Goal: Information Seeking & Learning: Learn about a topic

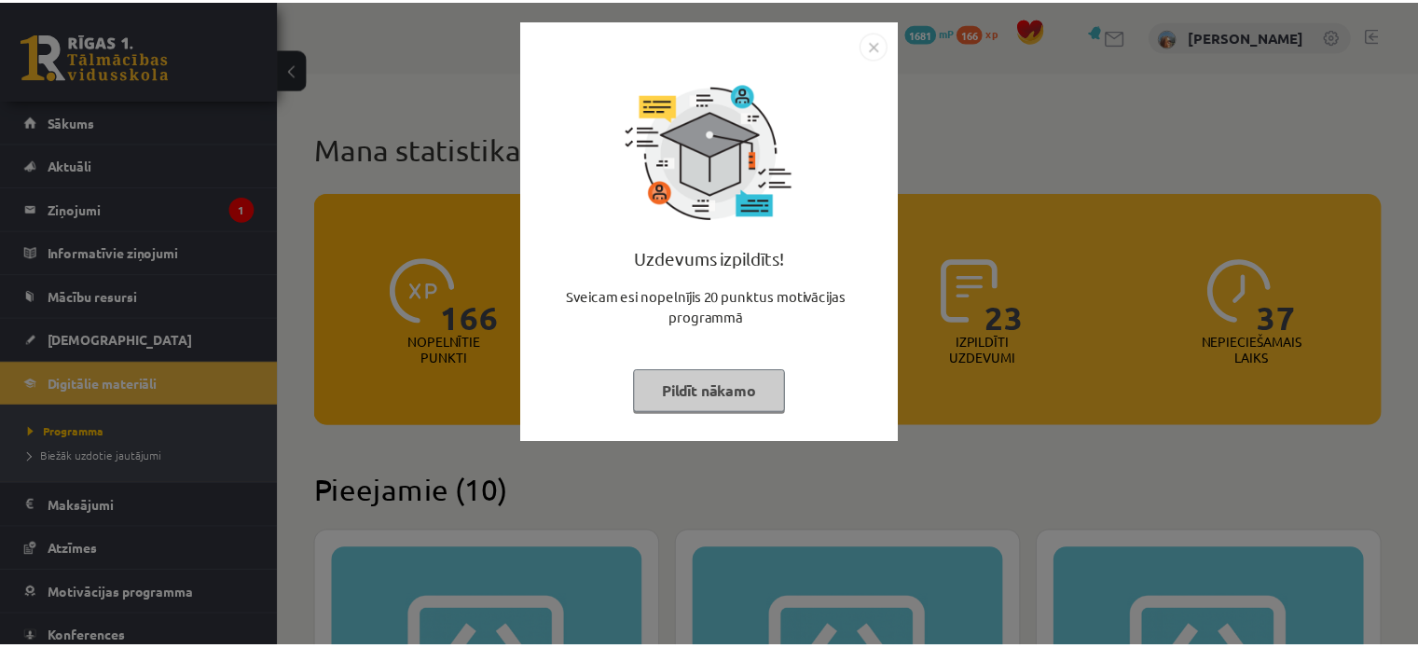
scroll to position [1939, 0]
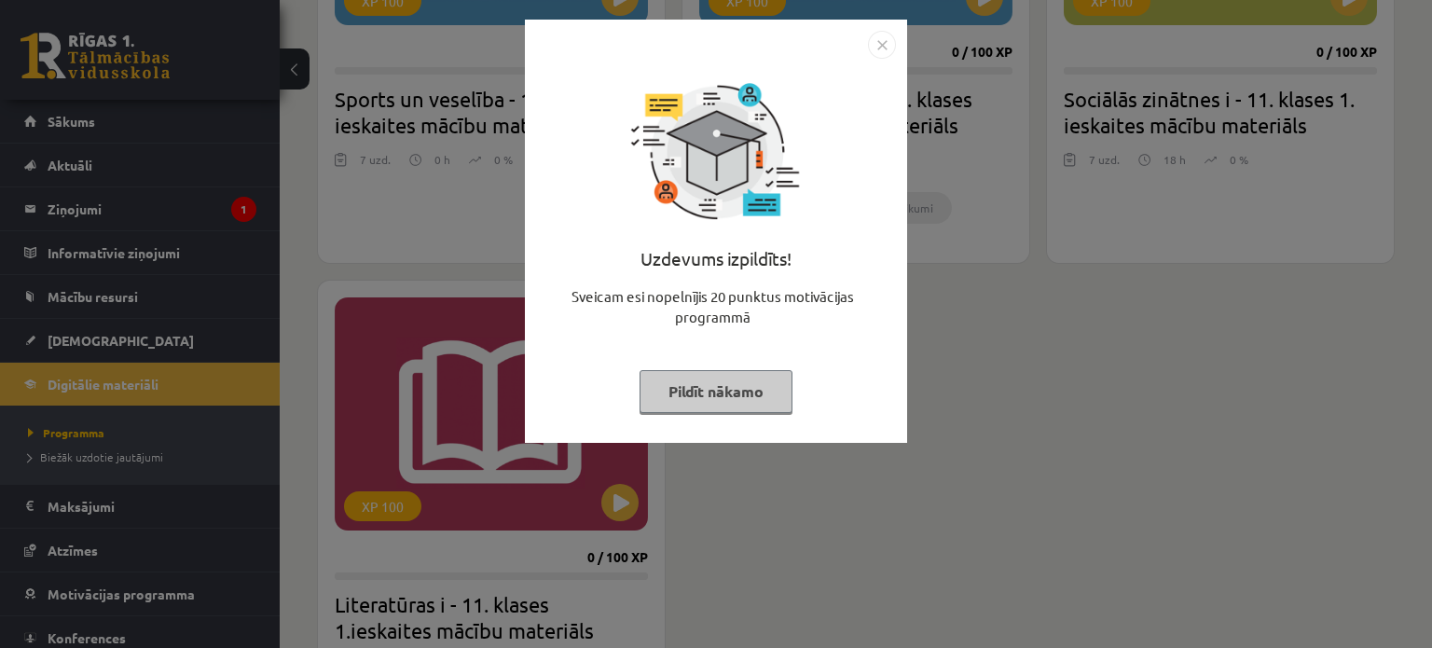
click at [734, 393] on button "Pildīt nākamo" at bounding box center [716, 391] width 153 height 43
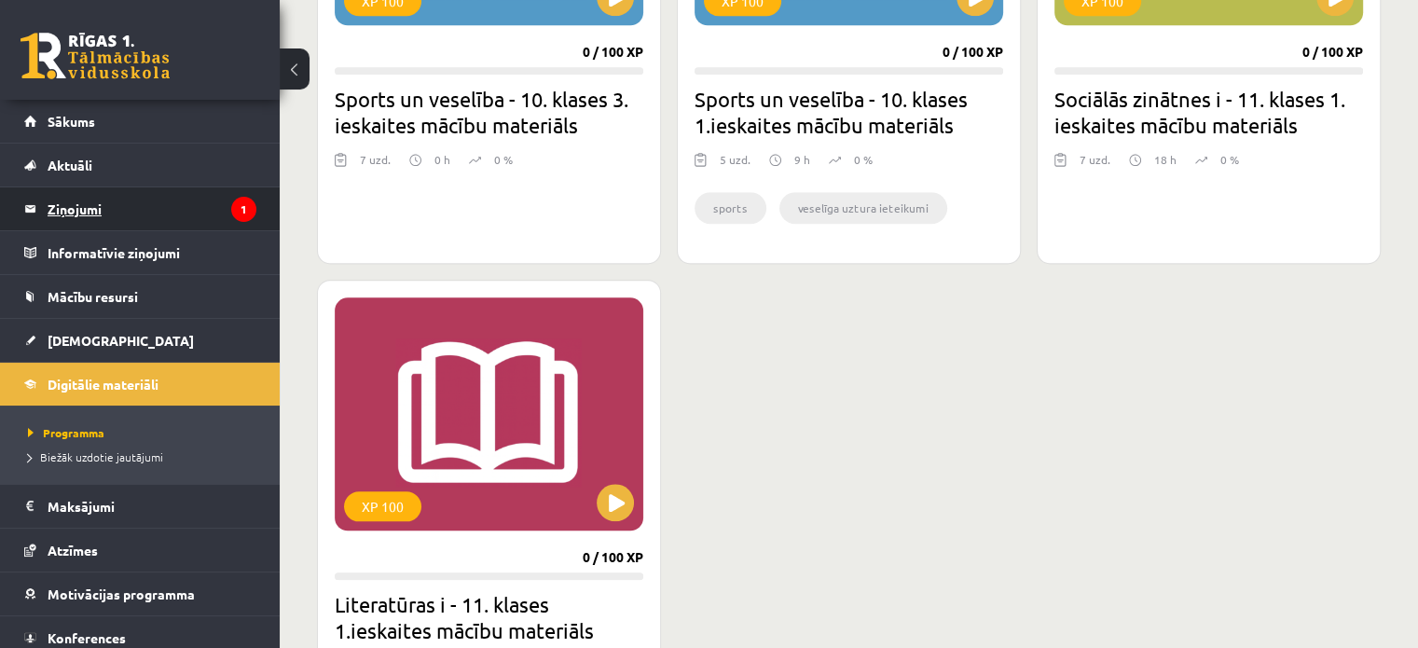
click at [149, 211] on legend "Ziņojumi 1" at bounding box center [152, 208] width 209 height 43
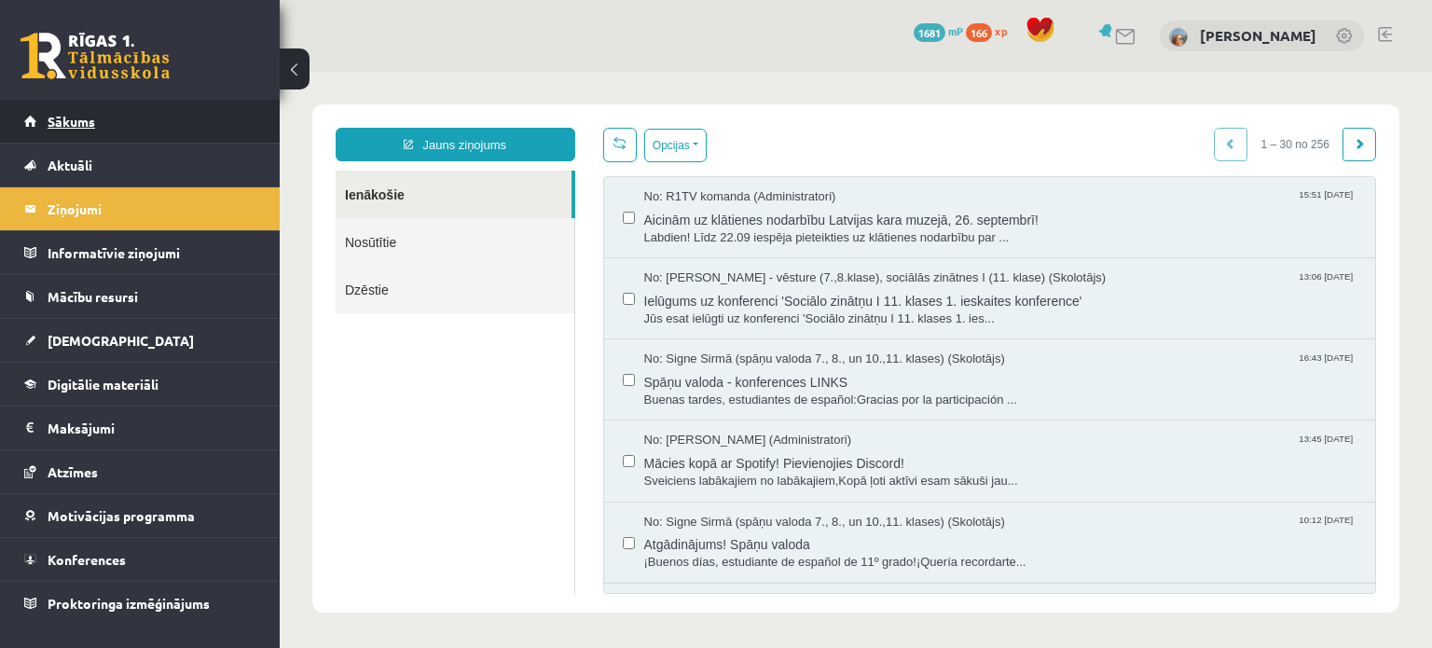
click at [152, 128] on link "Sākums" at bounding box center [140, 121] width 232 height 43
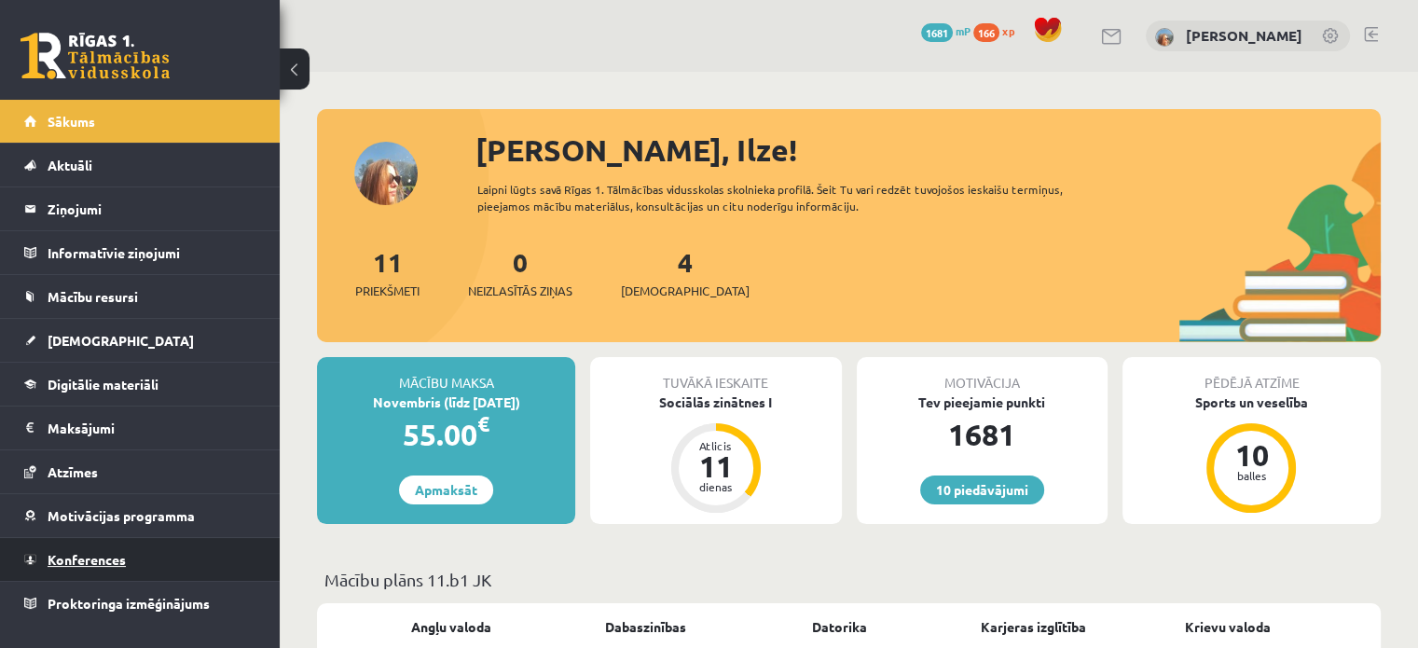
click at [150, 547] on link "Konferences" at bounding box center [140, 559] width 232 height 43
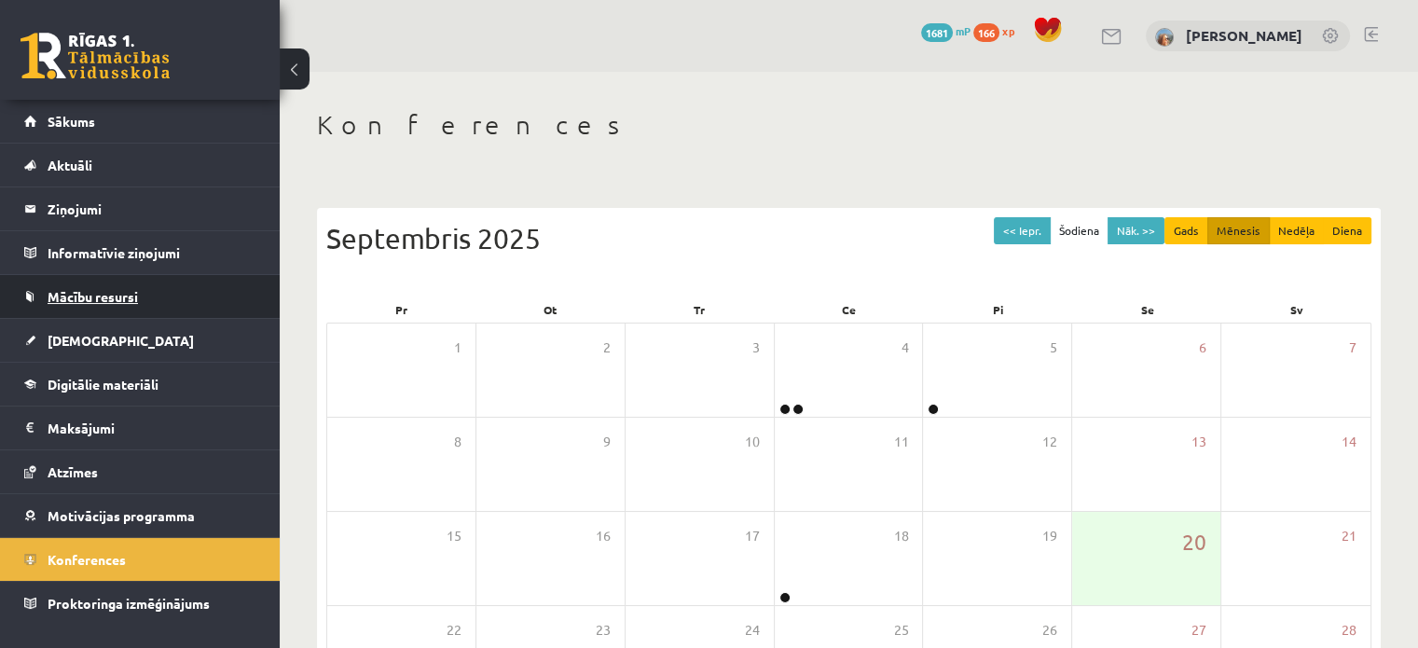
click at [123, 302] on span "Mācību resursi" at bounding box center [93, 296] width 90 height 17
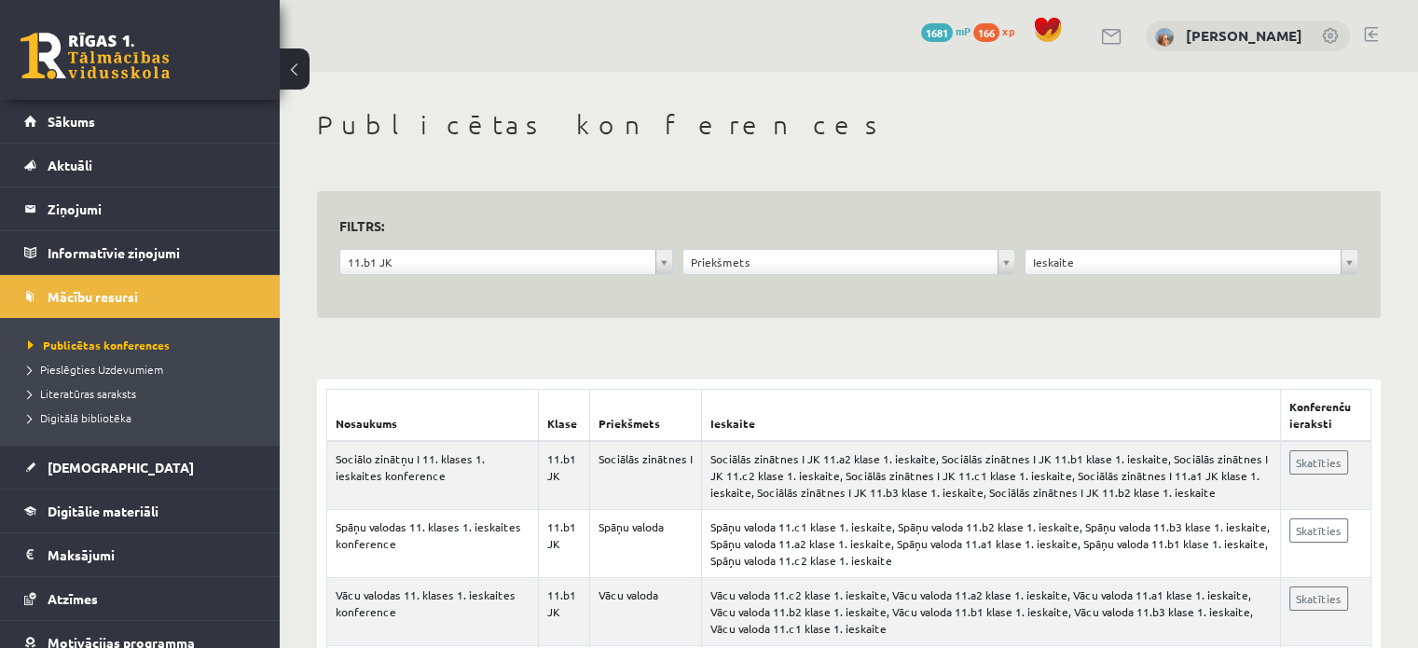
scroll to position [186, 0]
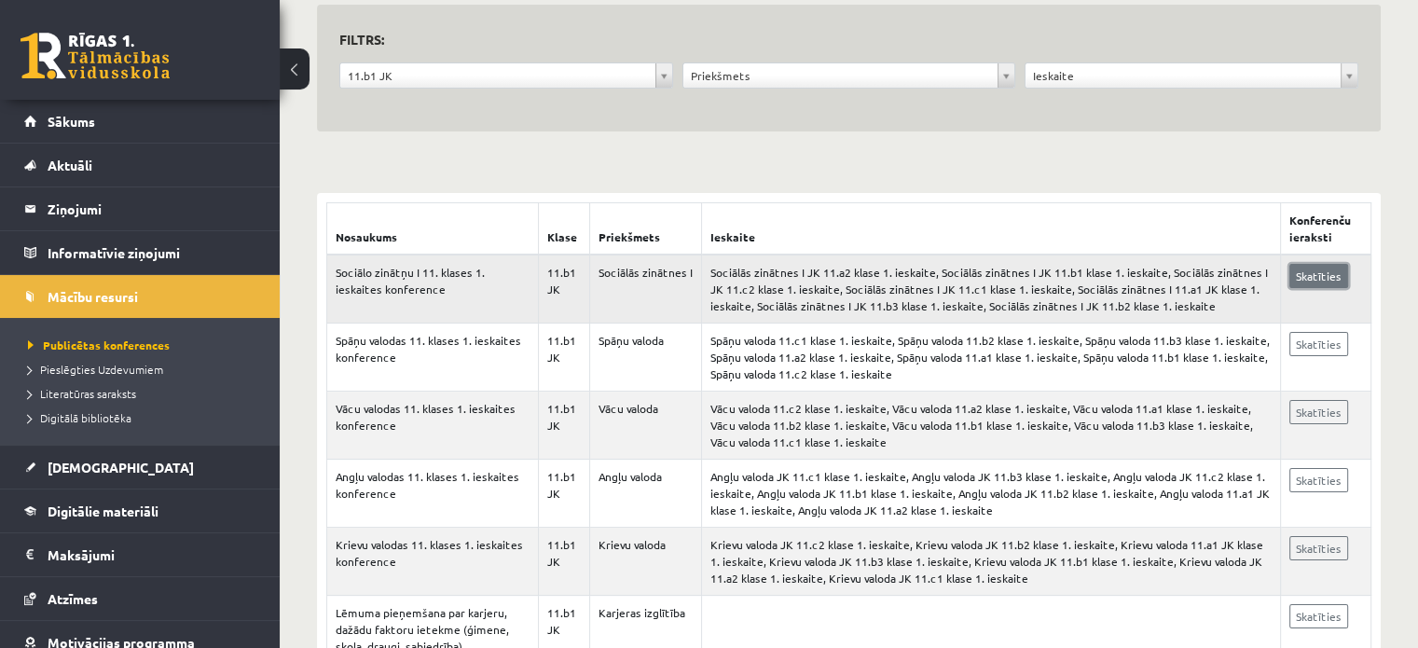
click at [1294, 276] on link "Skatīties" at bounding box center [1319, 276] width 59 height 24
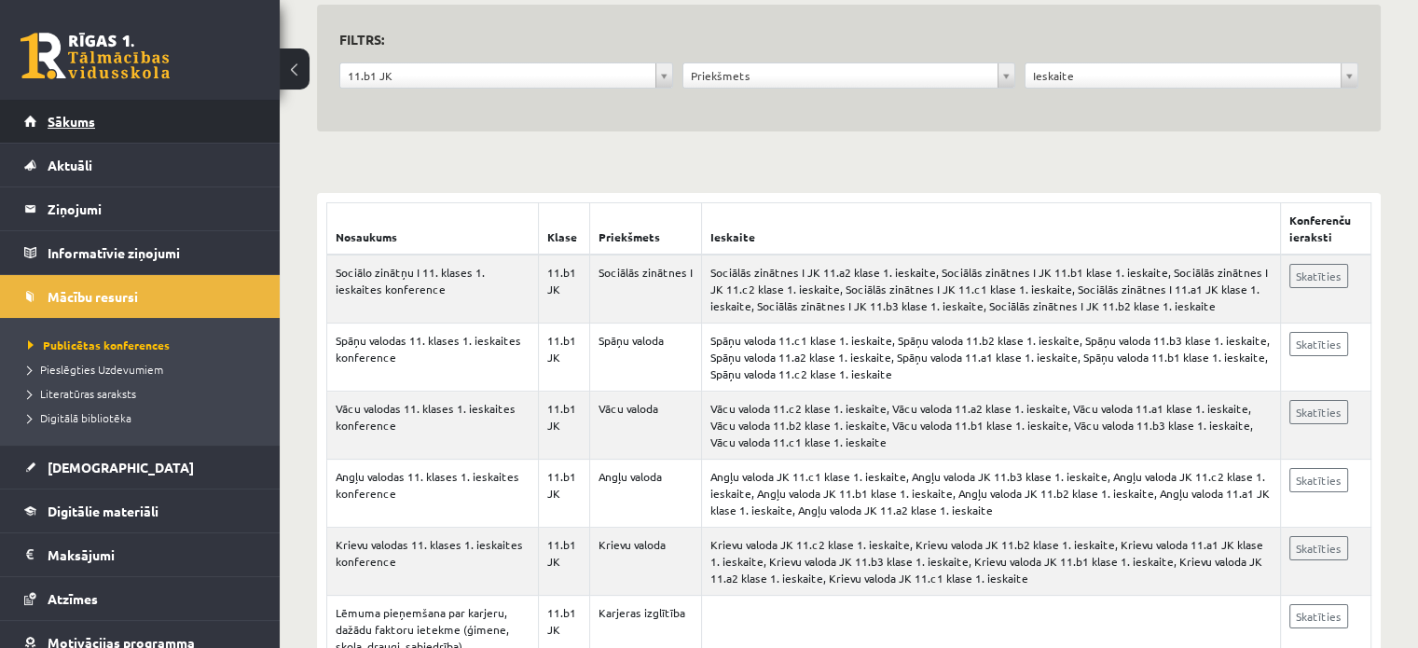
click at [133, 115] on link "Sākums" at bounding box center [140, 121] width 232 height 43
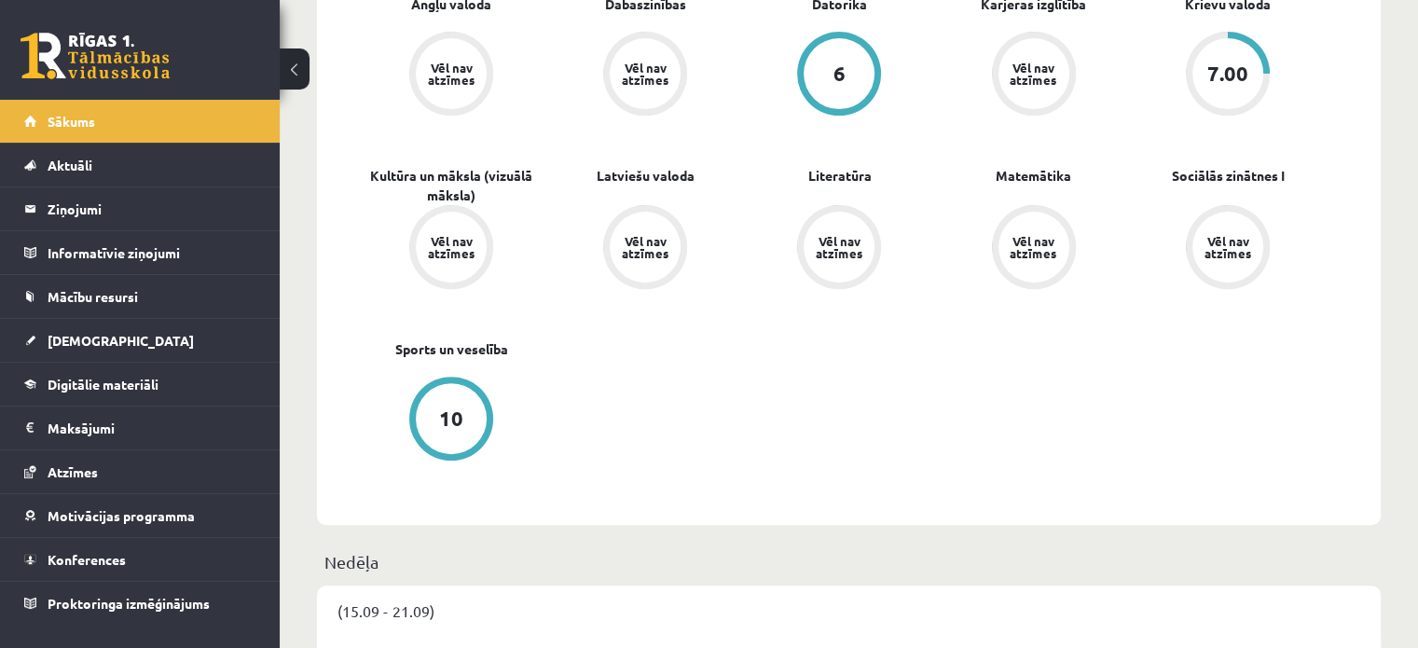
scroll to position [653, 0]
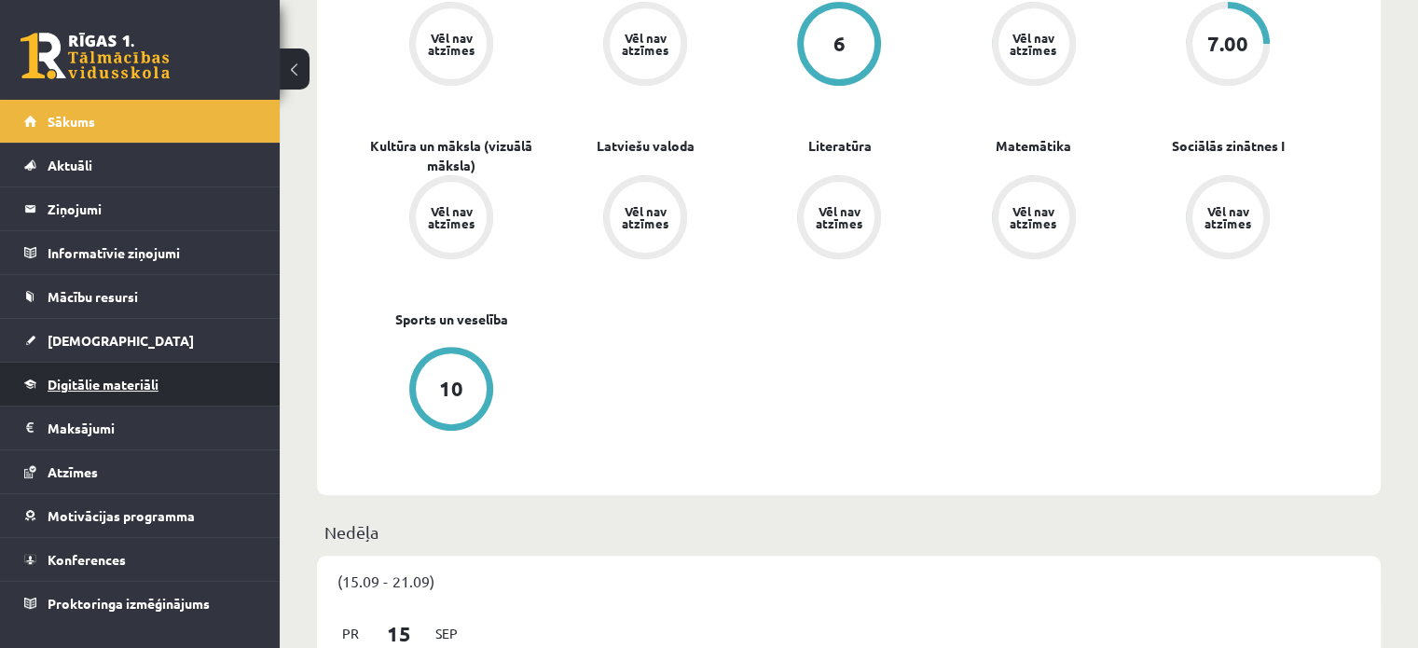
click at [78, 382] on span "Digitālie materiāli" at bounding box center [103, 384] width 111 height 17
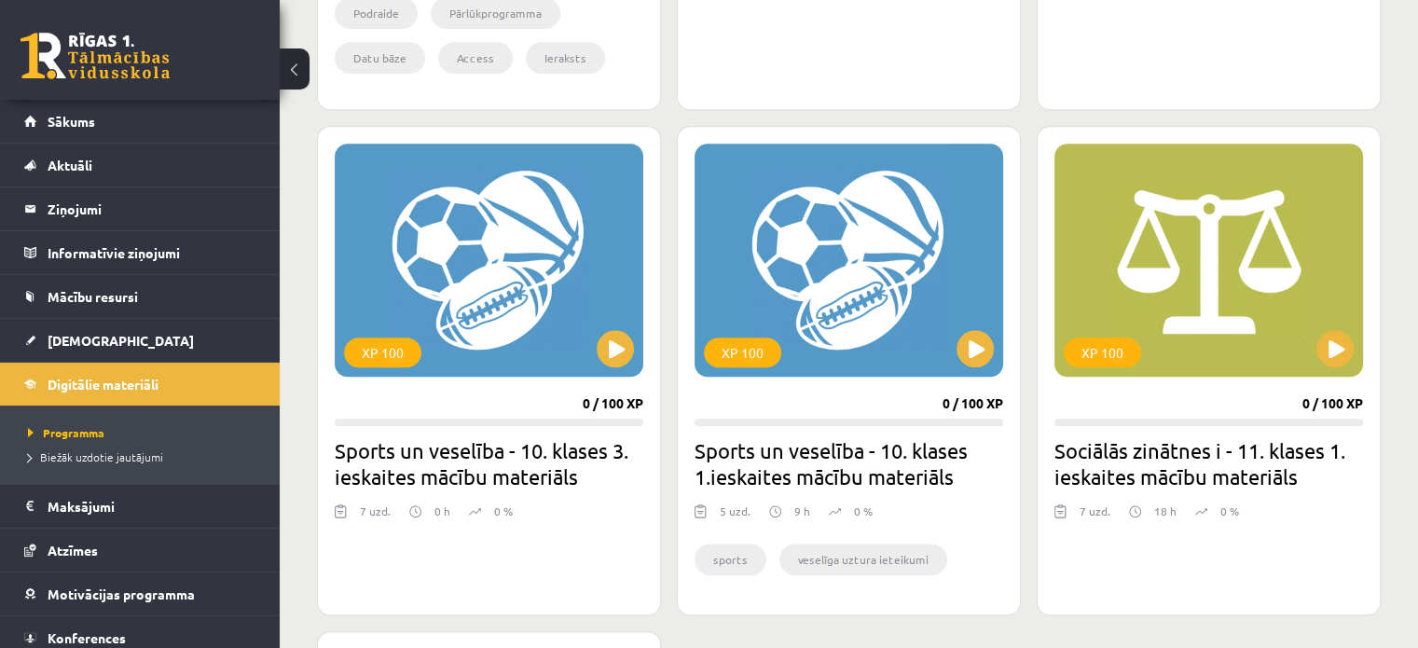
scroll to position [1772, 0]
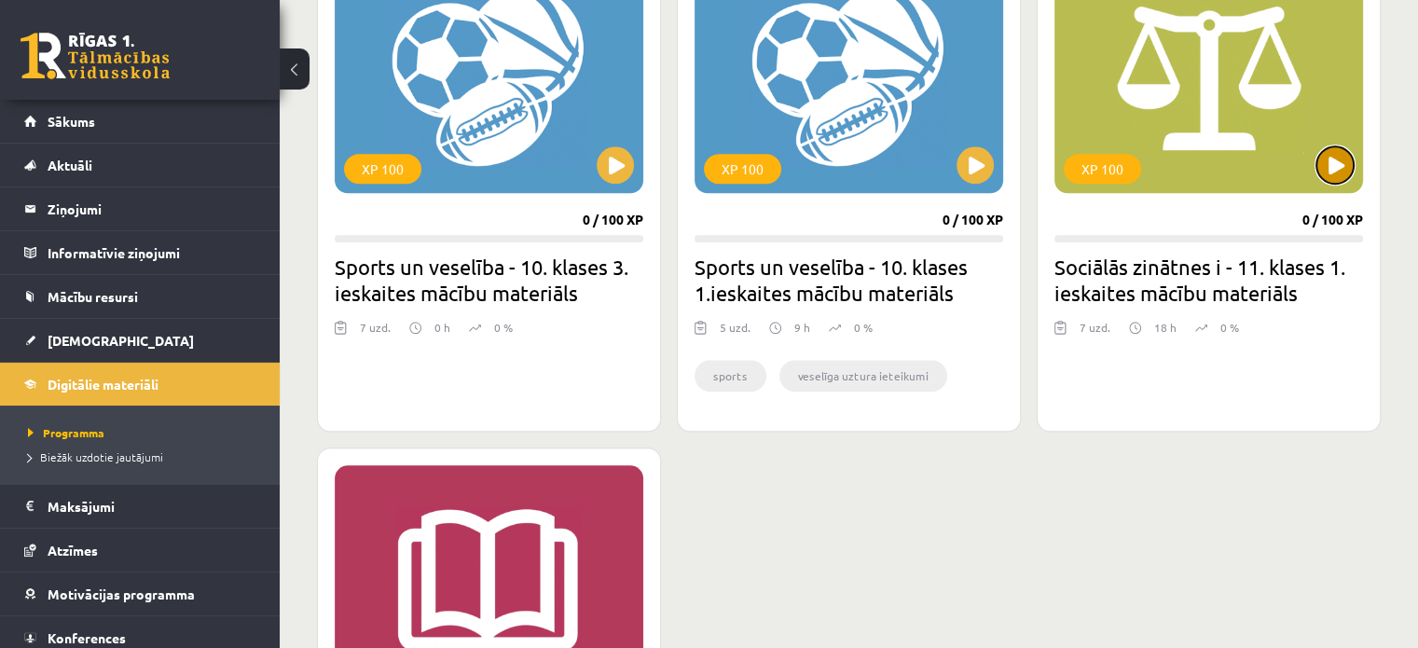
click at [1328, 159] on button at bounding box center [1335, 164] width 37 height 37
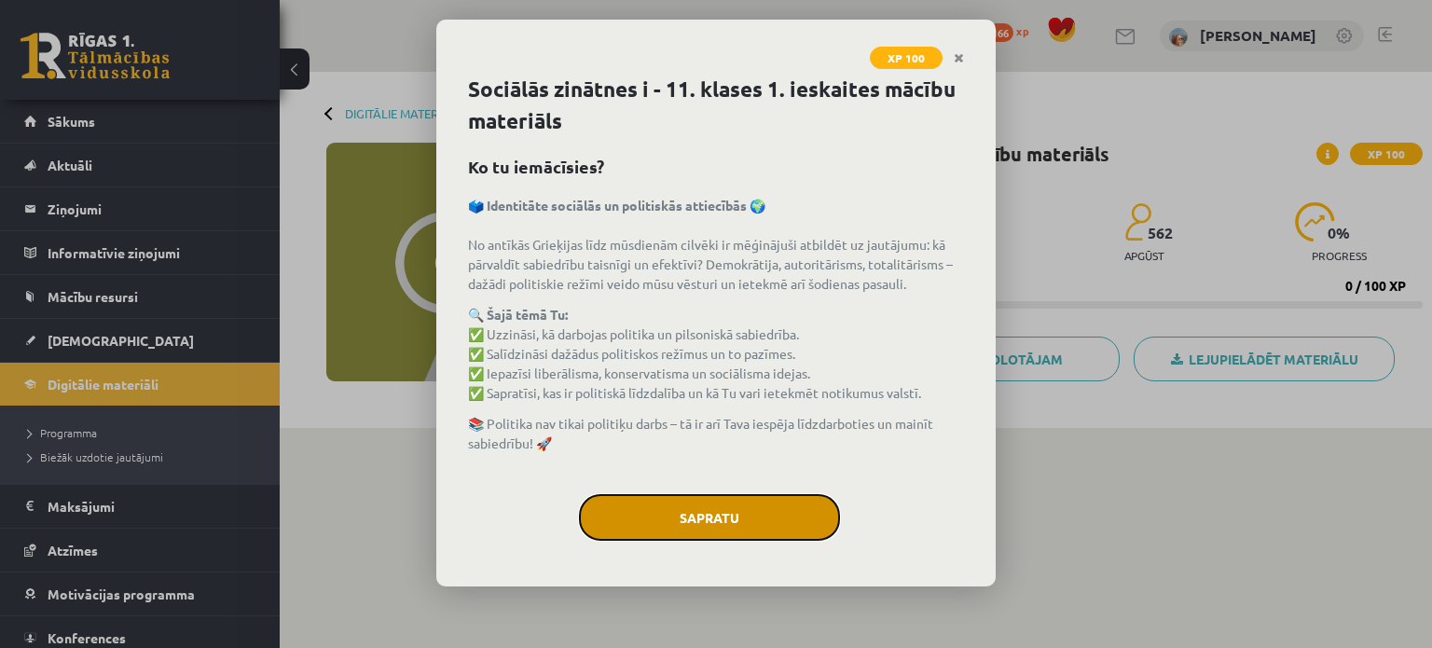
click at [683, 518] on button "Sapratu" at bounding box center [709, 517] width 261 height 47
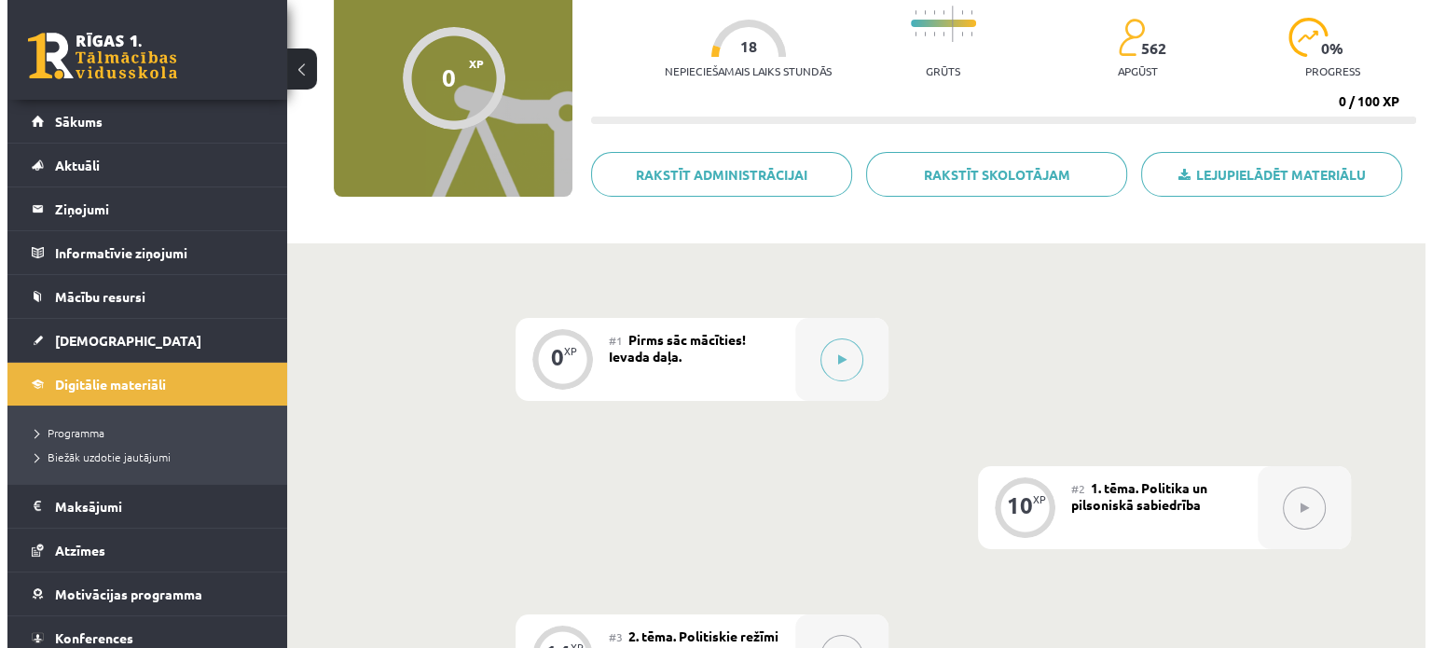
scroll to position [186, 0]
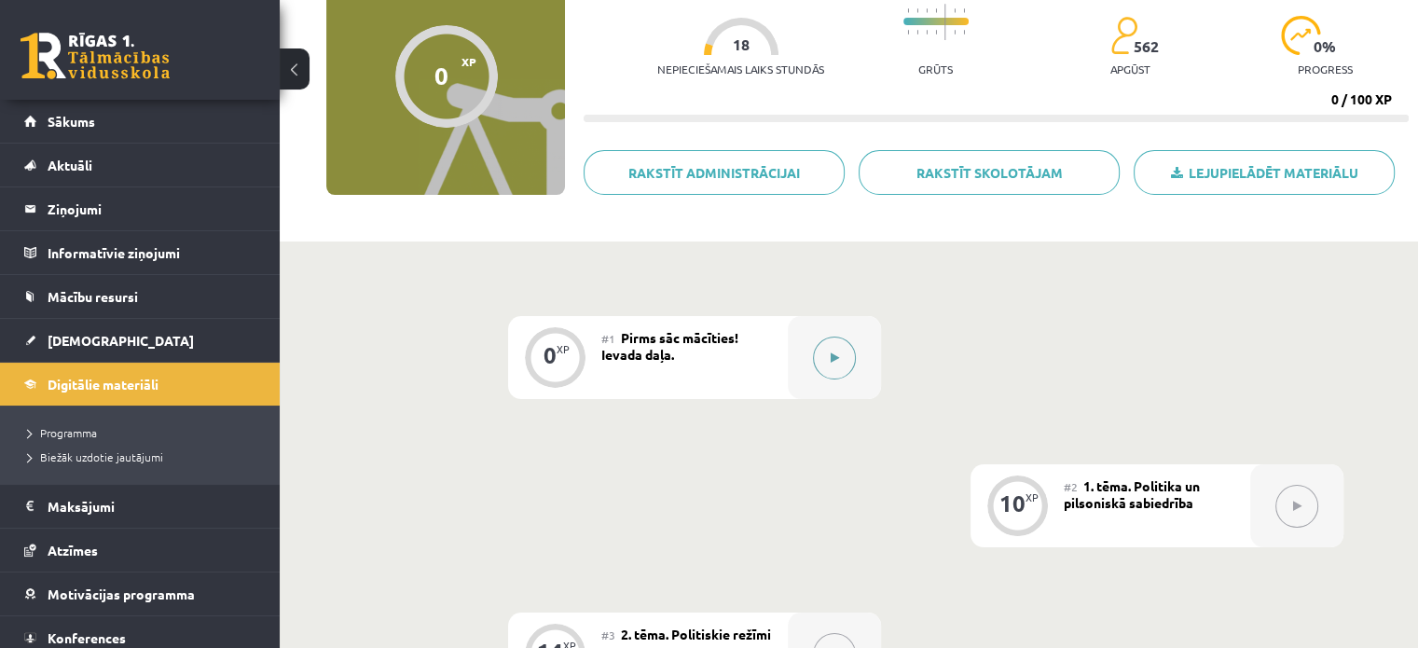
click at [836, 364] on button at bounding box center [834, 358] width 43 height 43
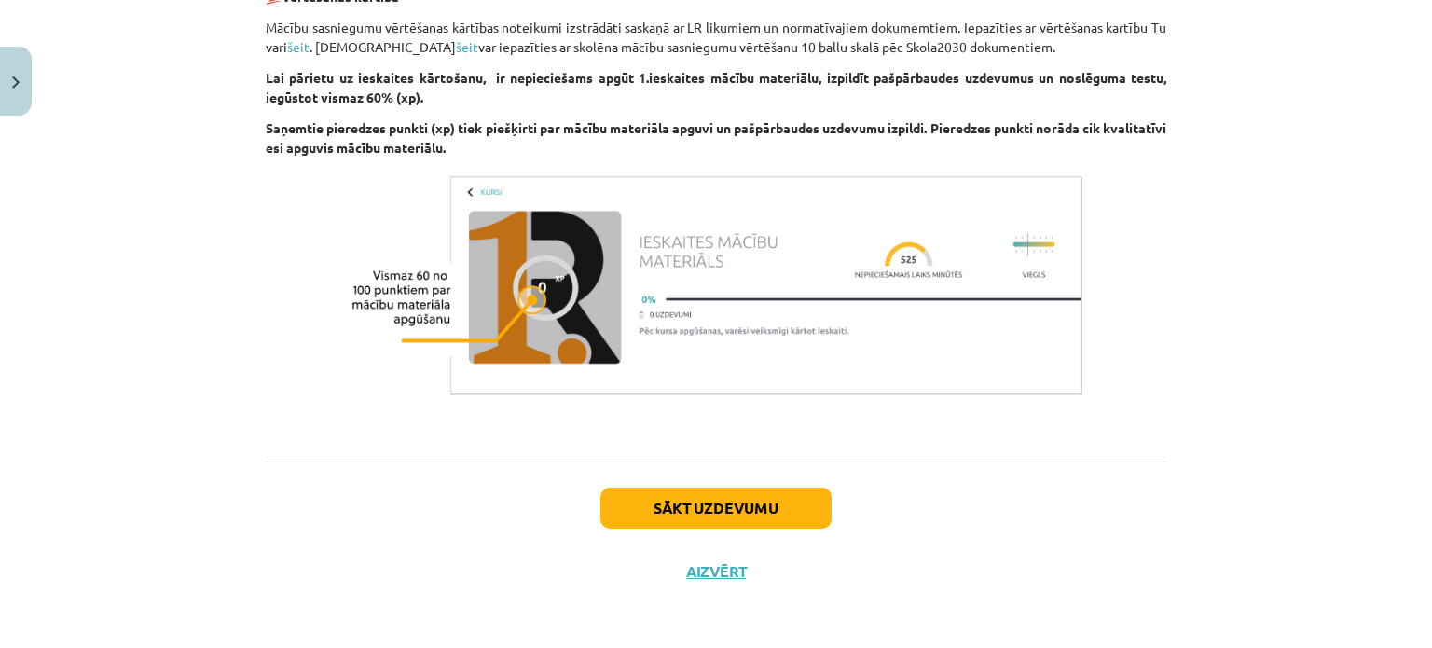
scroll to position [1222, 0]
click at [743, 507] on button "Sākt uzdevumu" at bounding box center [715, 507] width 231 height 41
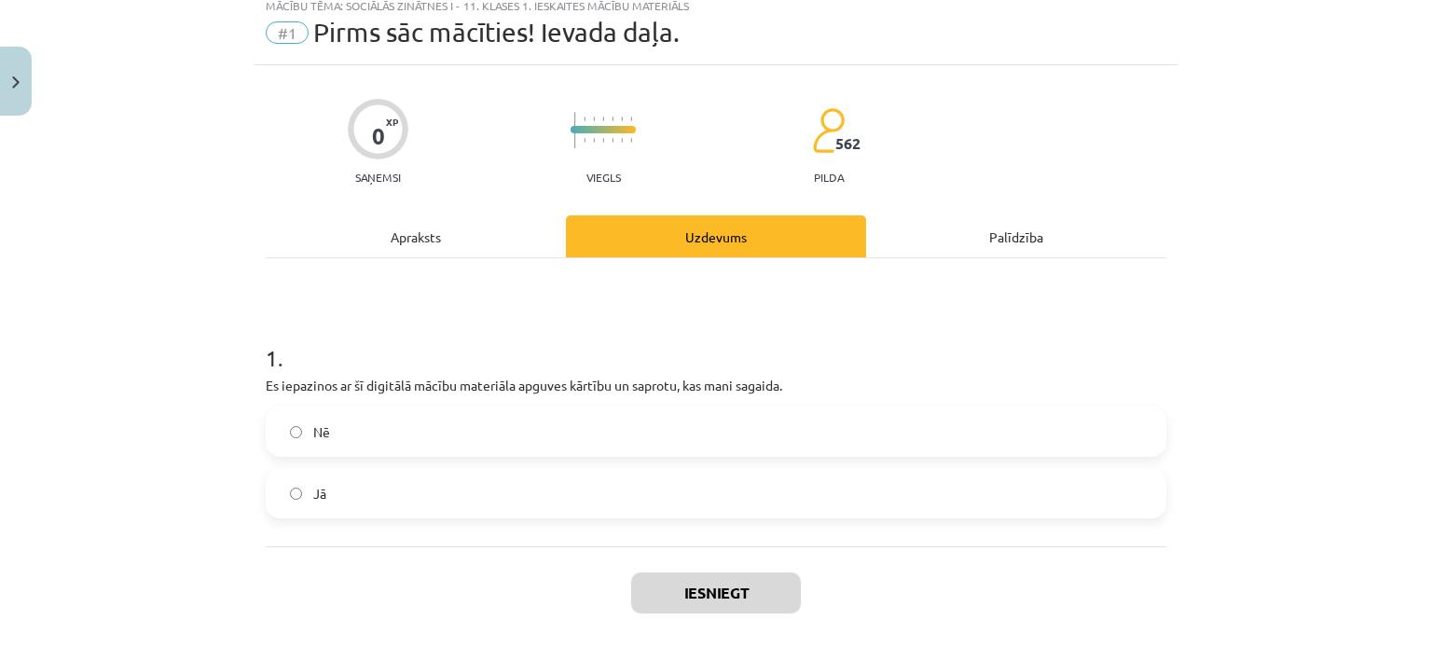
scroll to position [47, 0]
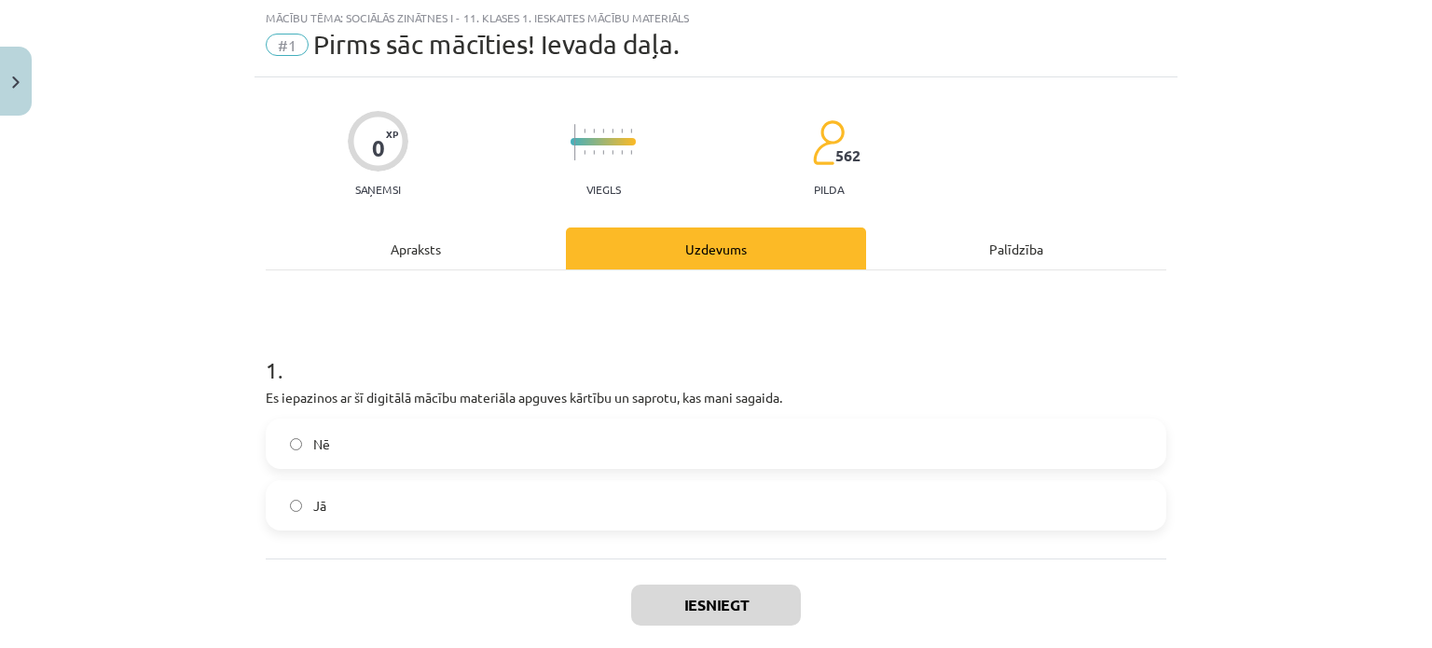
click at [417, 499] on label "Jā" at bounding box center [716, 505] width 897 height 47
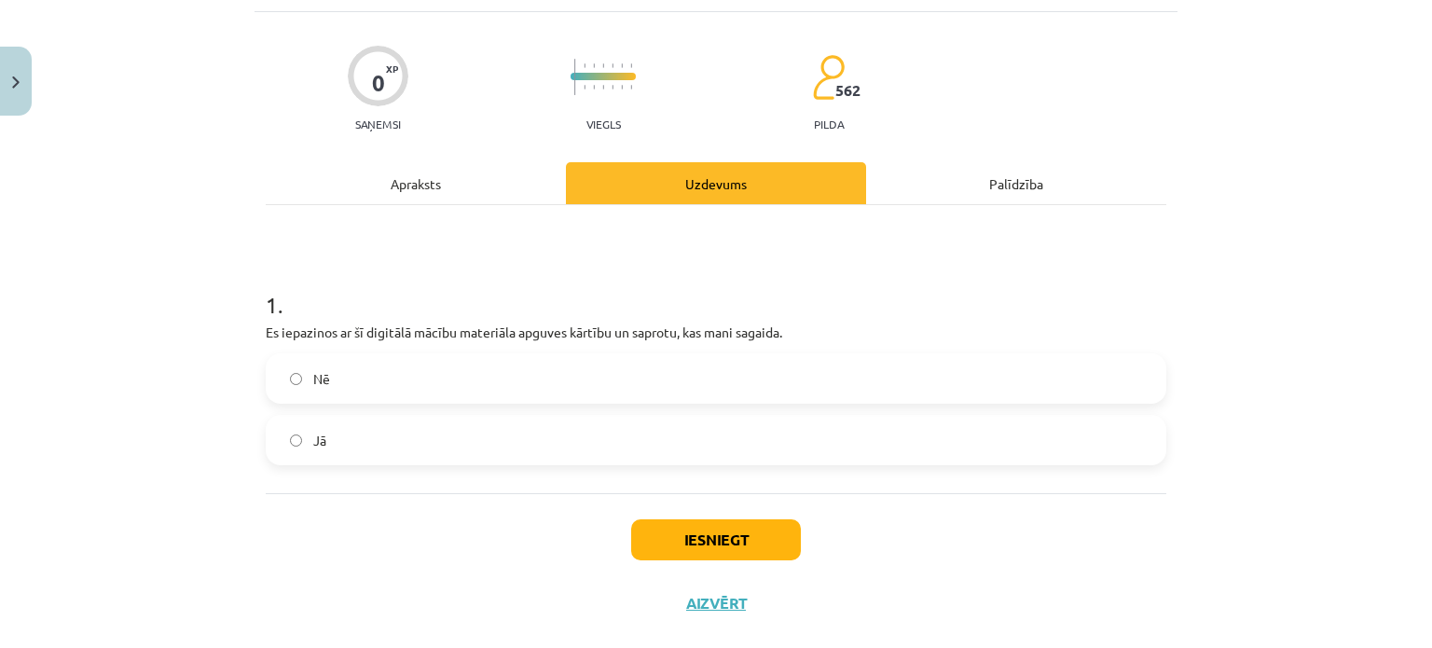
scroll to position [145, 0]
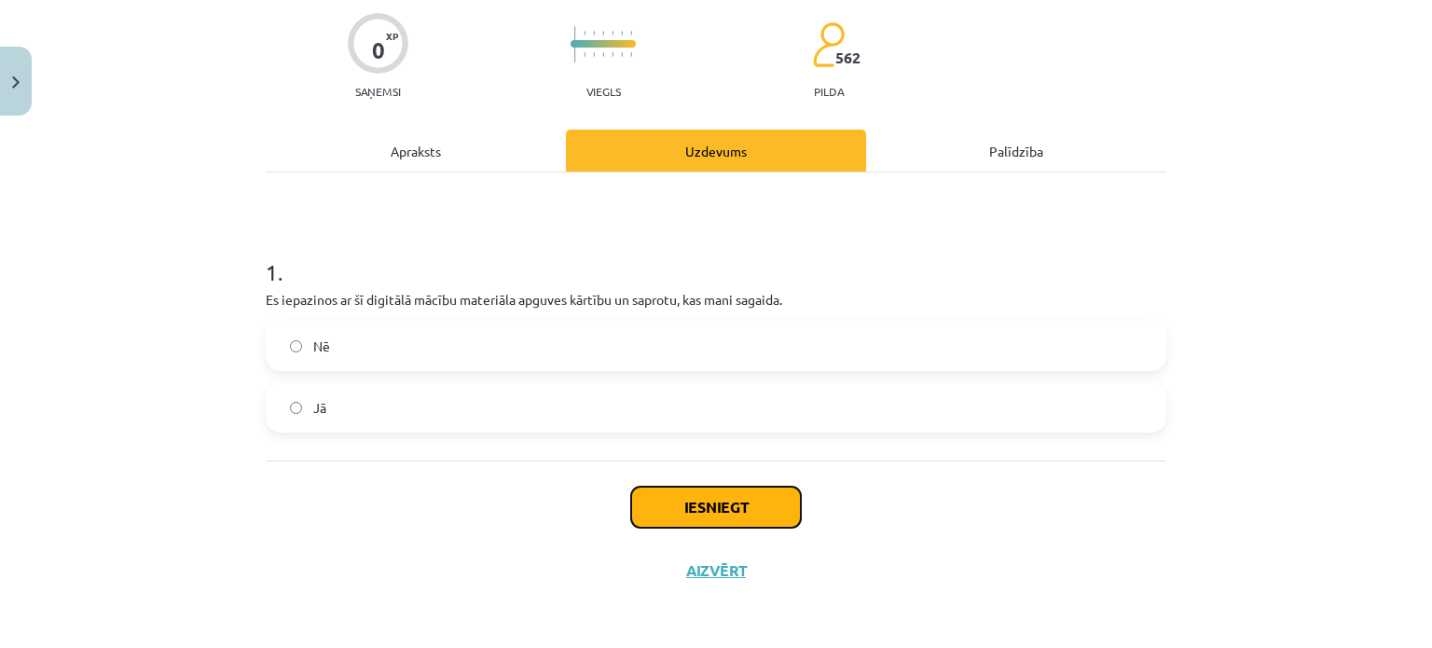
click at [732, 502] on button "Iesniegt" at bounding box center [716, 507] width 170 height 41
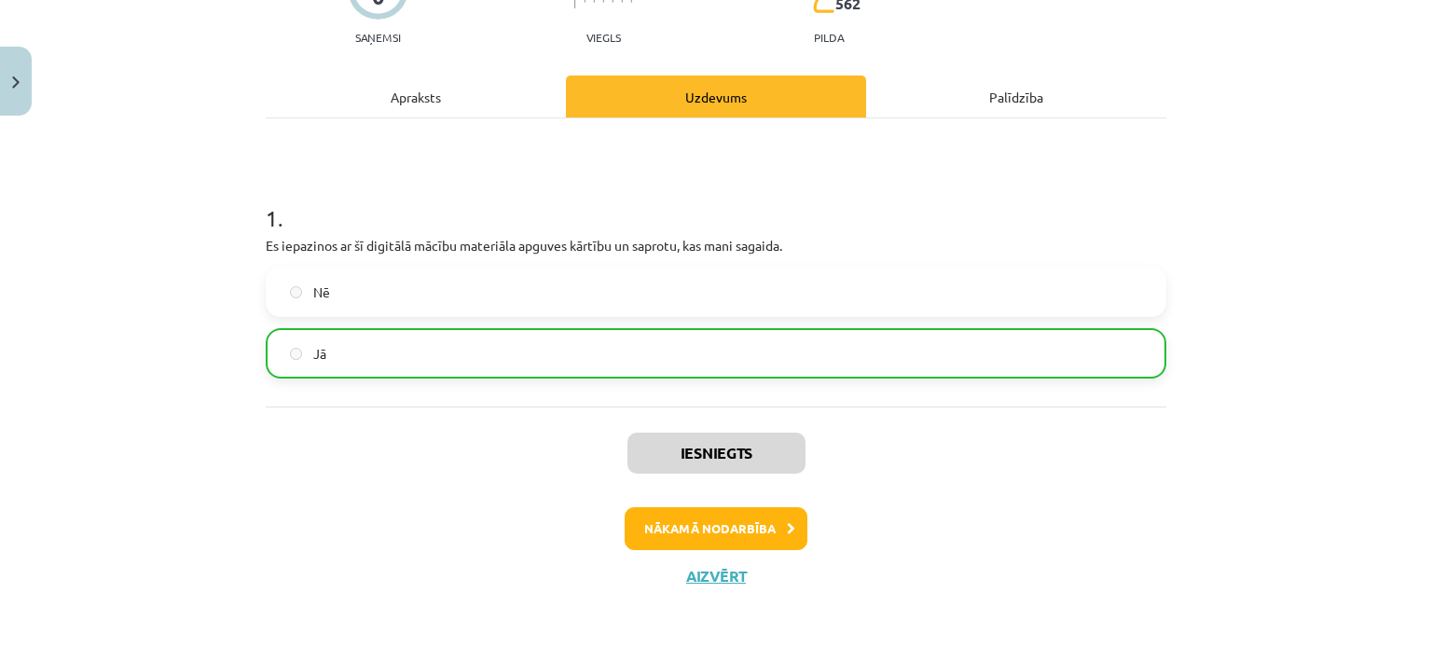
scroll to position [203, 0]
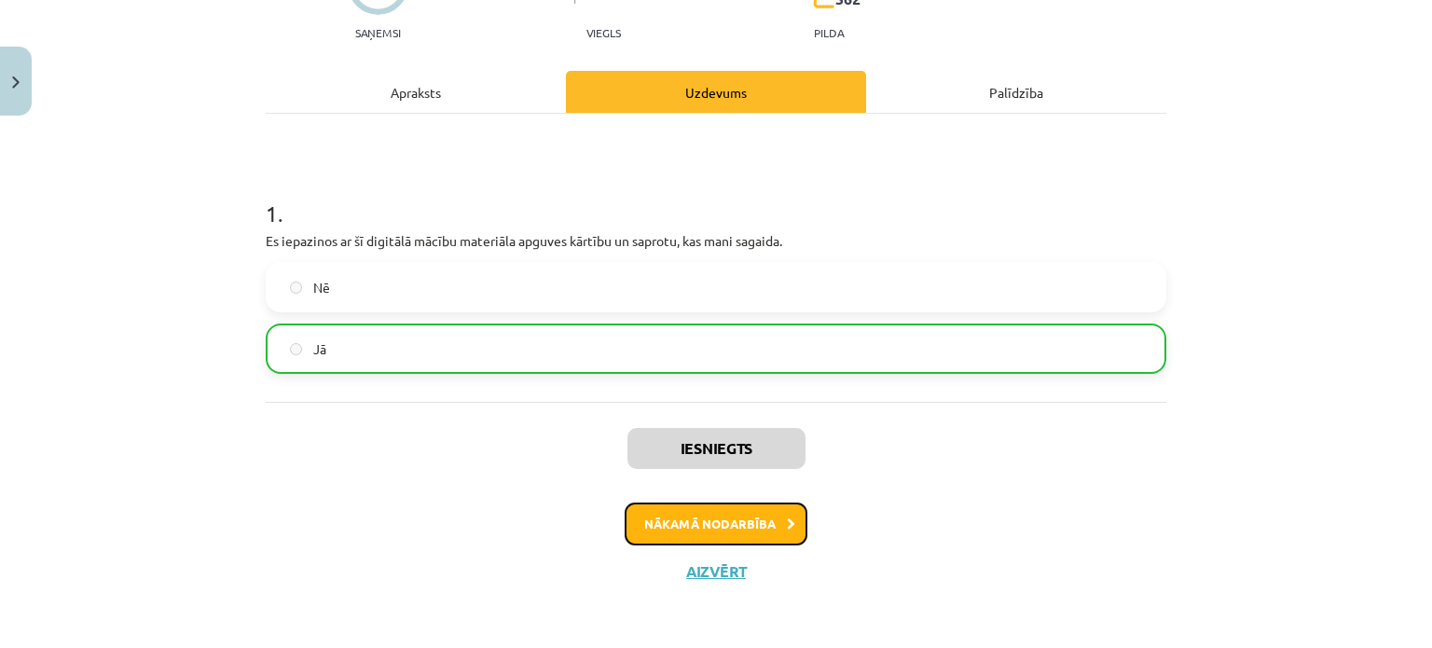
click at [716, 527] on button "Nākamā nodarbība" at bounding box center [716, 524] width 183 height 43
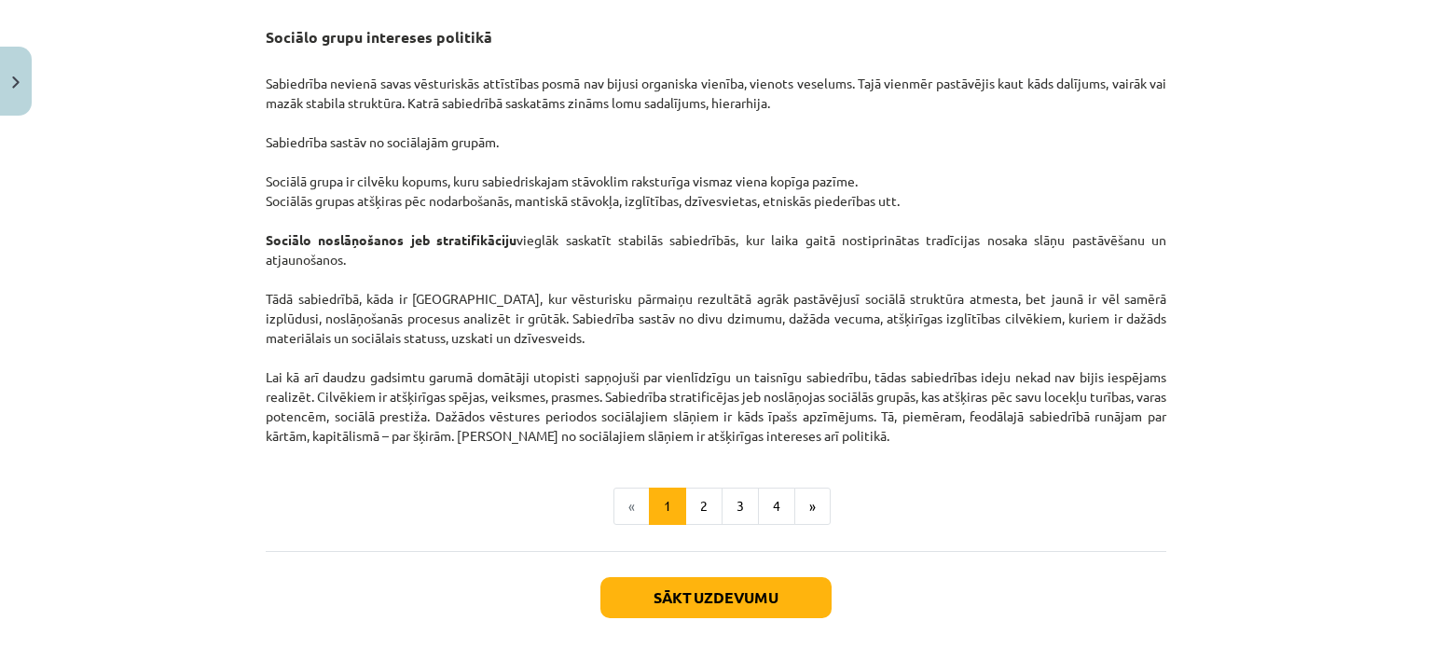
scroll to position [2950, 0]
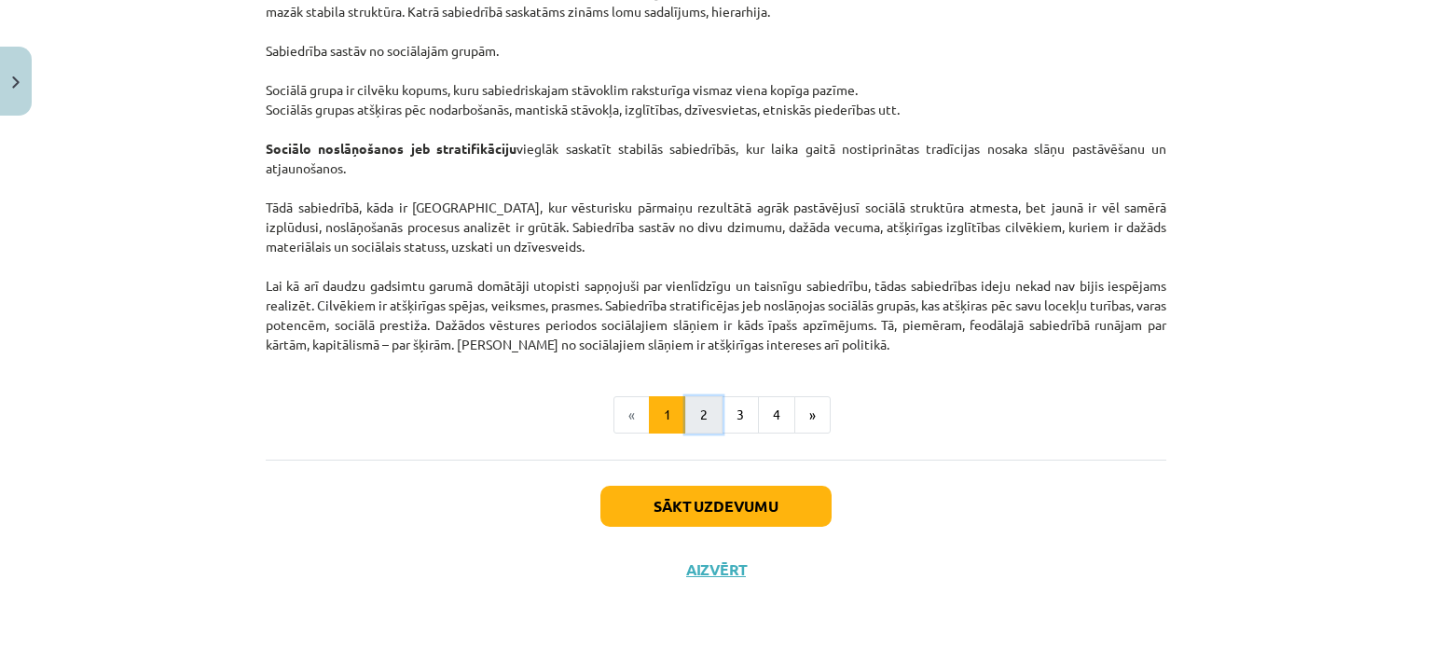
click at [696, 431] on button "2" at bounding box center [703, 414] width 37 height 37
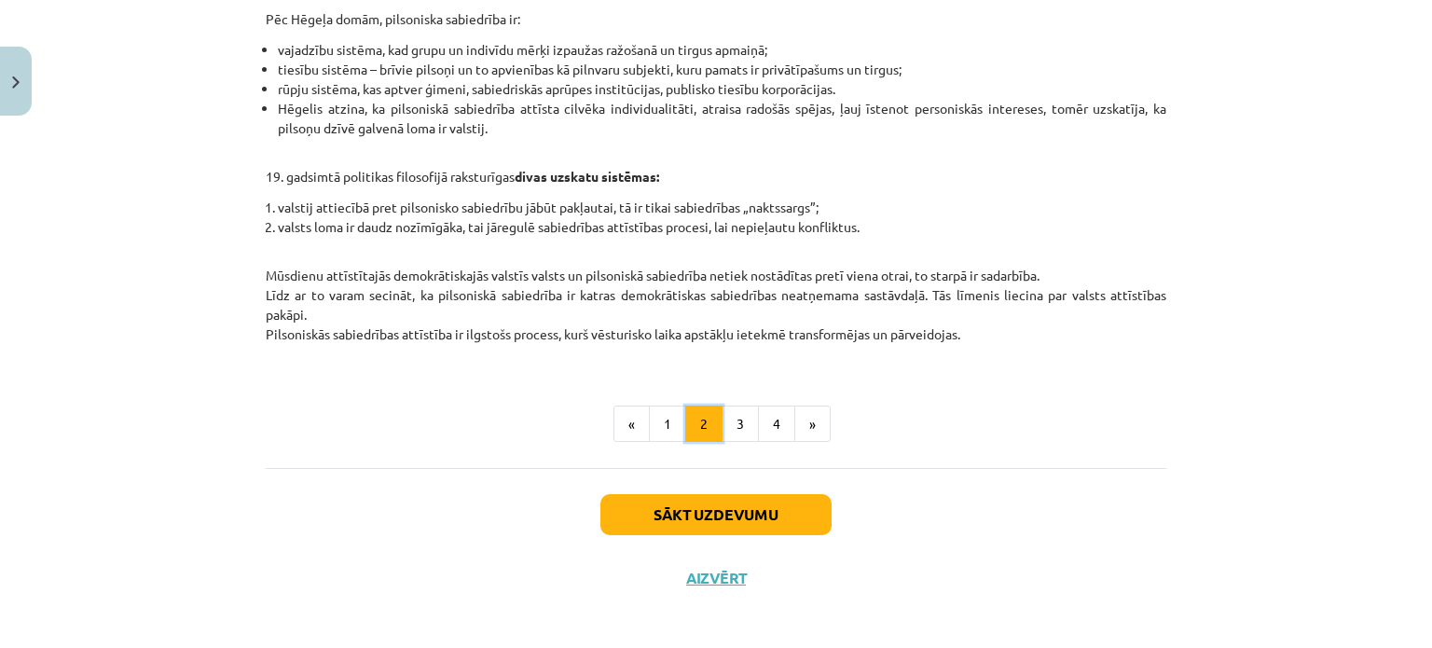
scroll to position [825, 0]
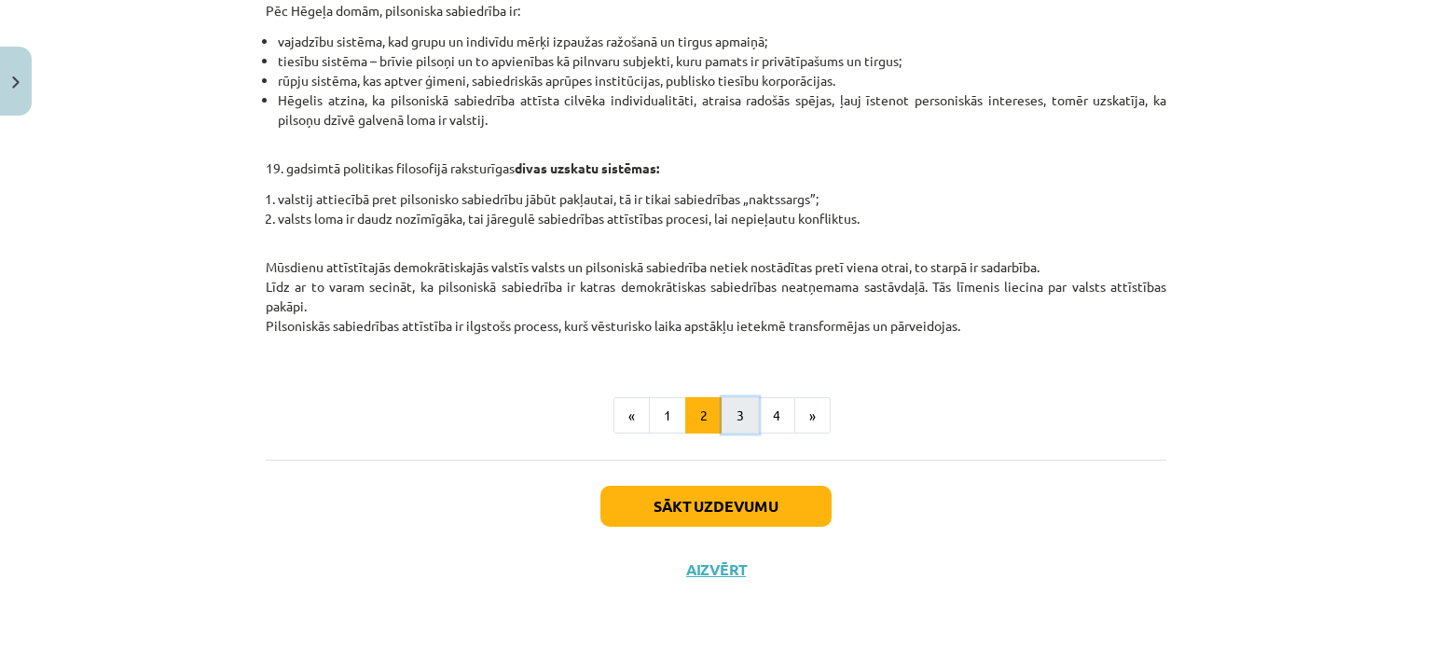
click at [743, 424] on button "3" at bounding box center [740, 415] width 37 height 37
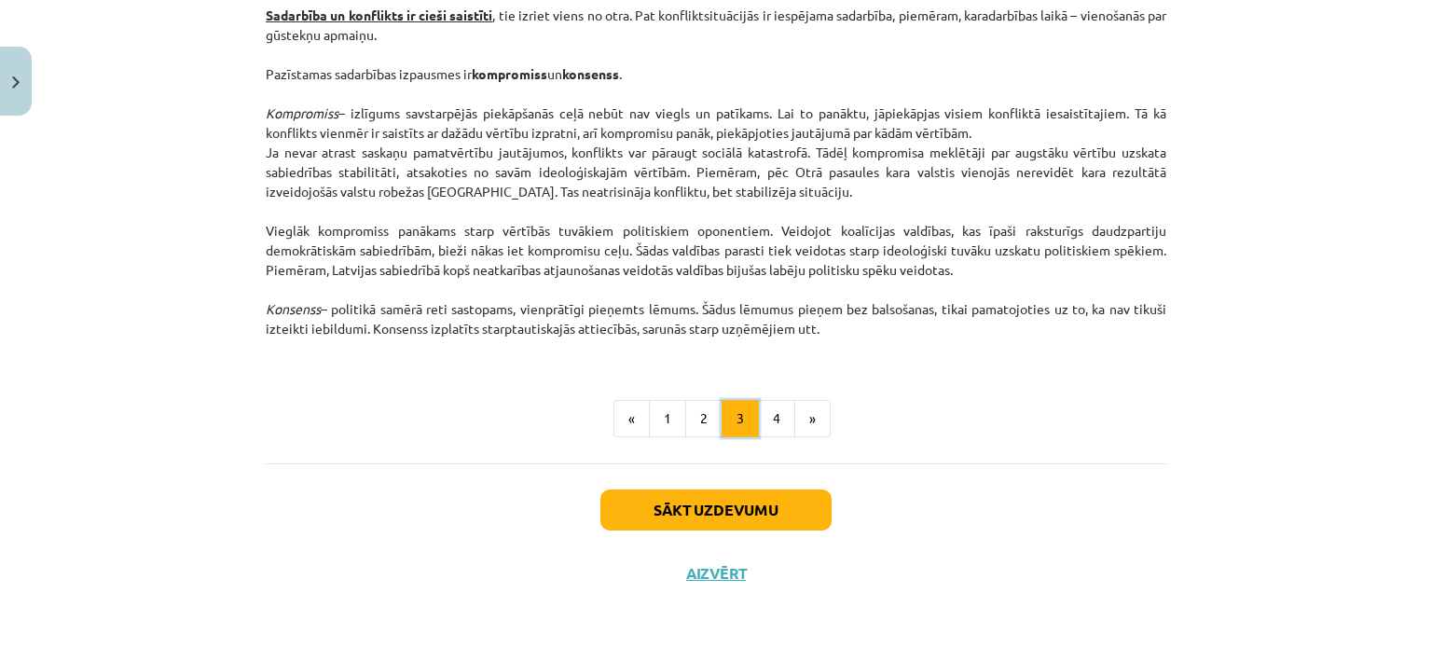
scroll to position [2500, 0]
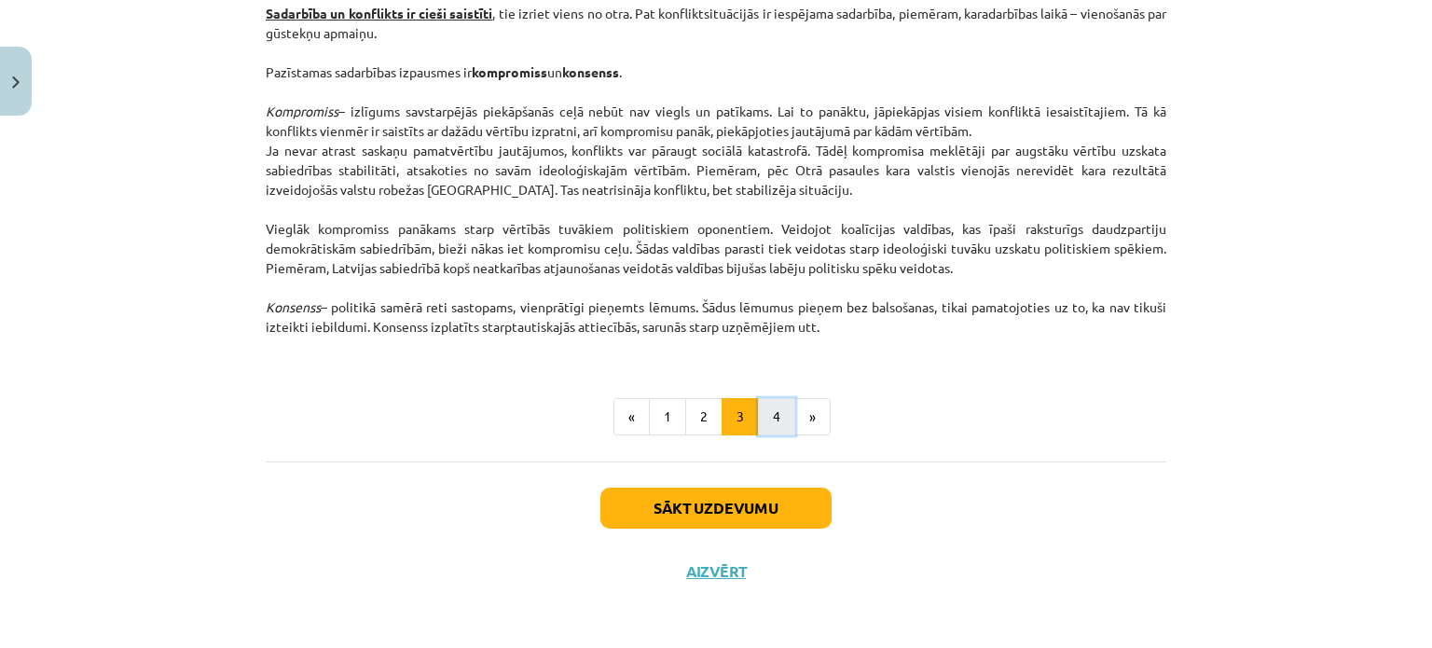
click at [758, 419] on button "4" at bounding box center [776, 416] width 37 height 37
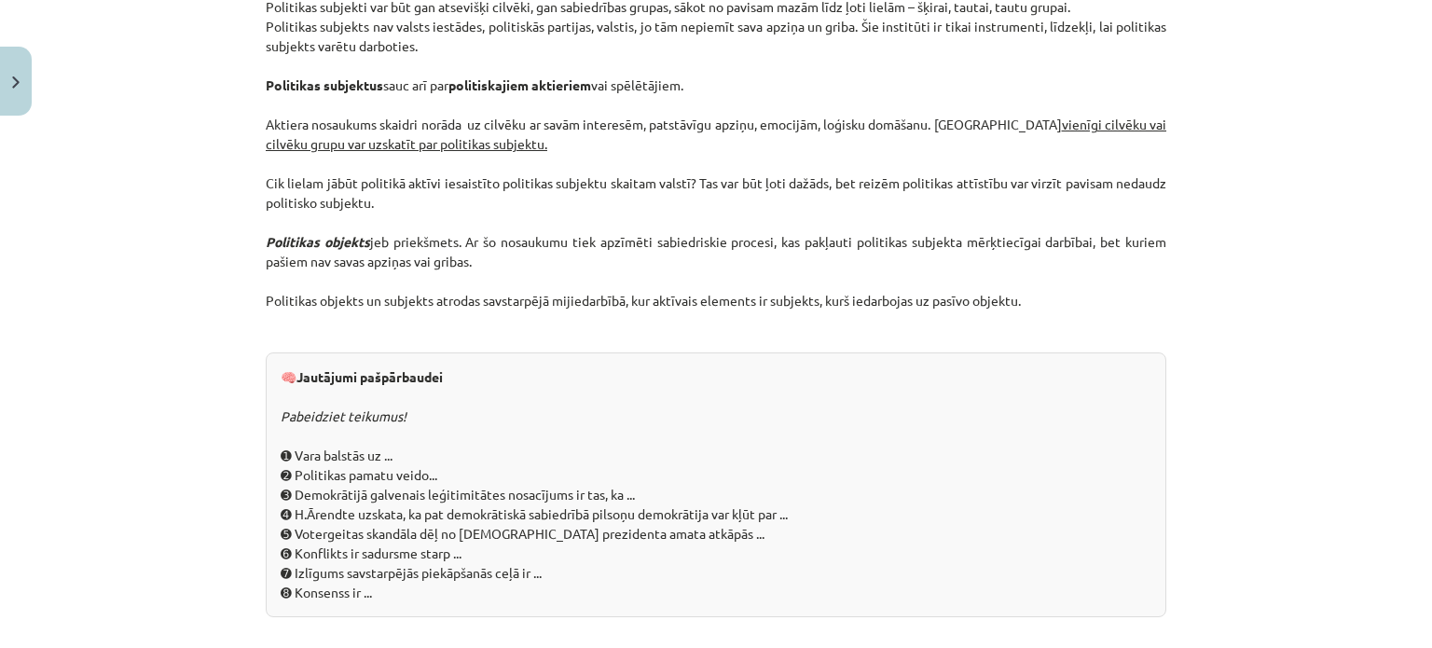
scroll to position [2011, 0]
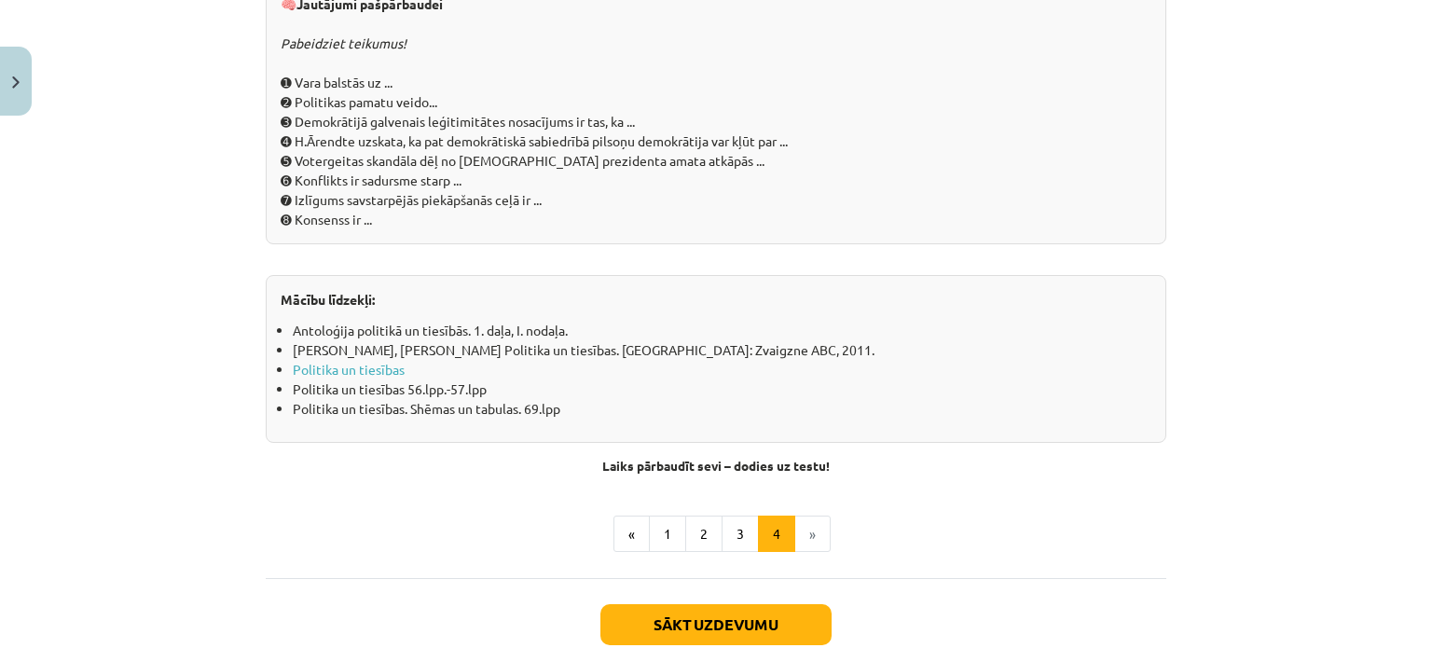
click at [807, 529] on li "»" at bounding box center [812, 534] width 35 height 37
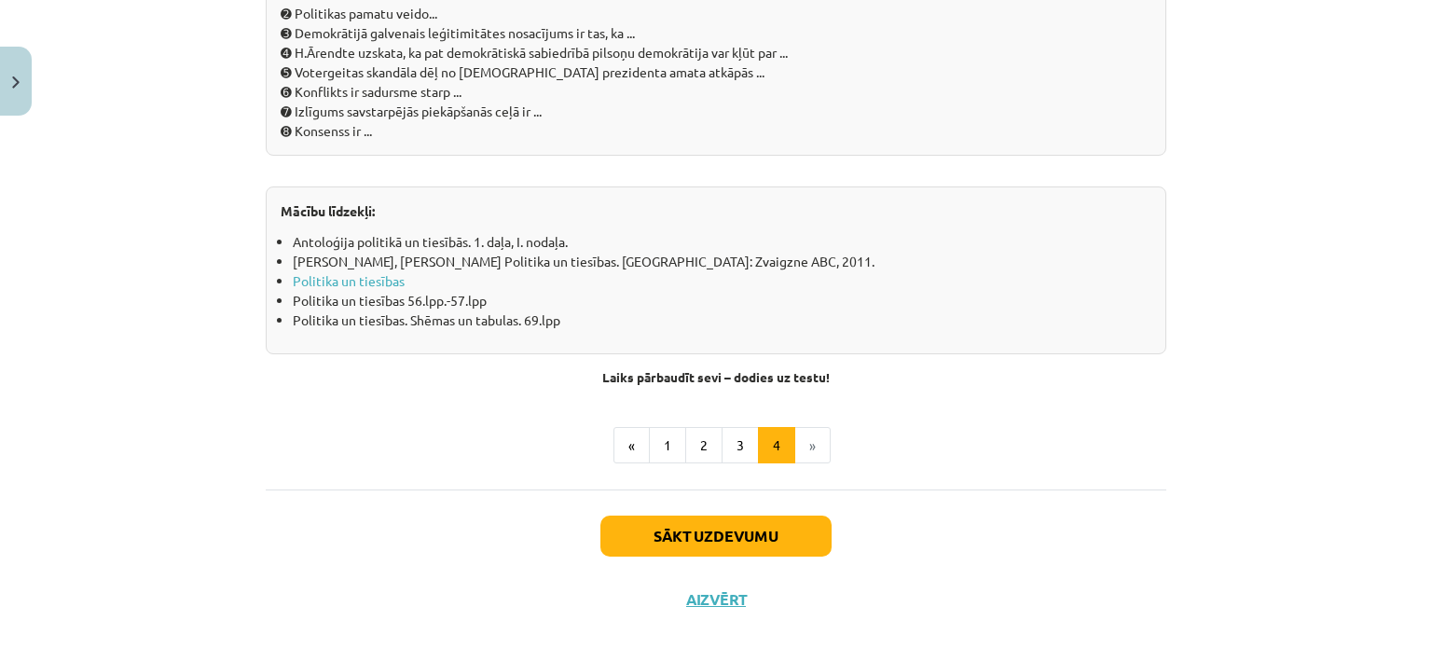
scroll to position [2105, 0]
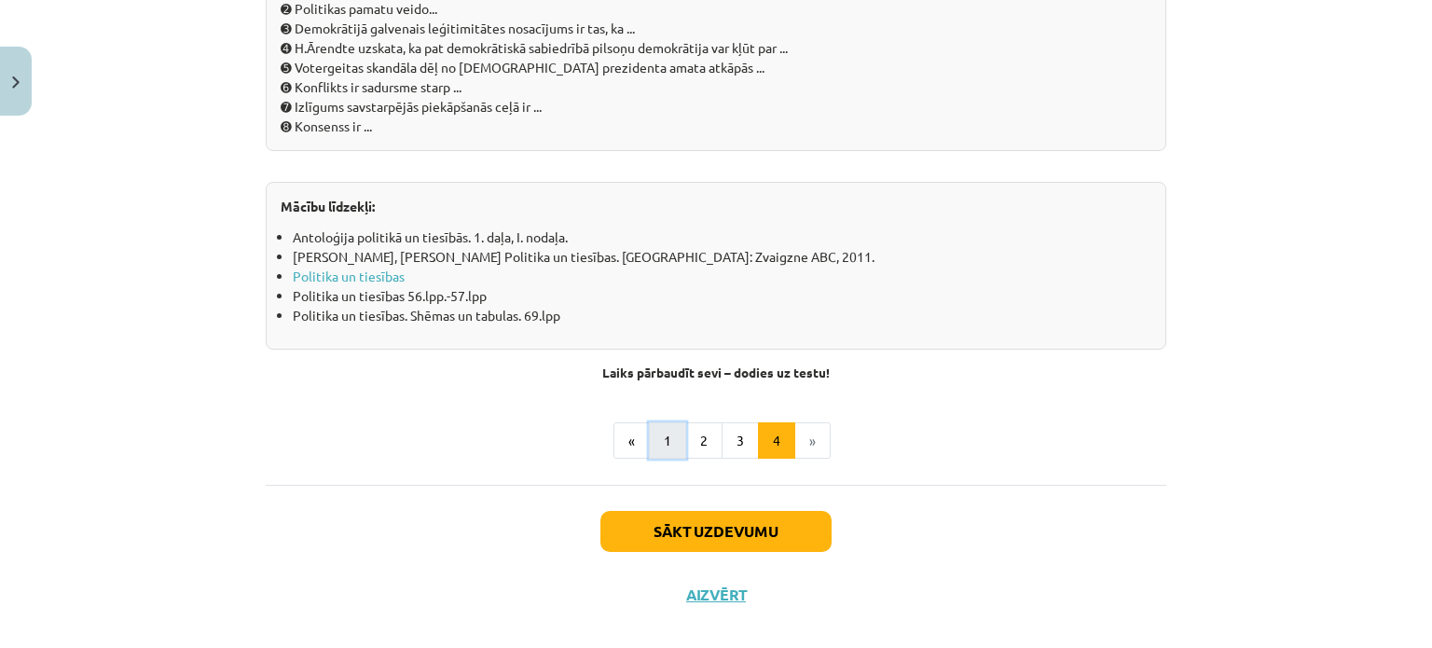
click at [669, 449] on button "1" at bounding box center [667, 440] width 37 height 37
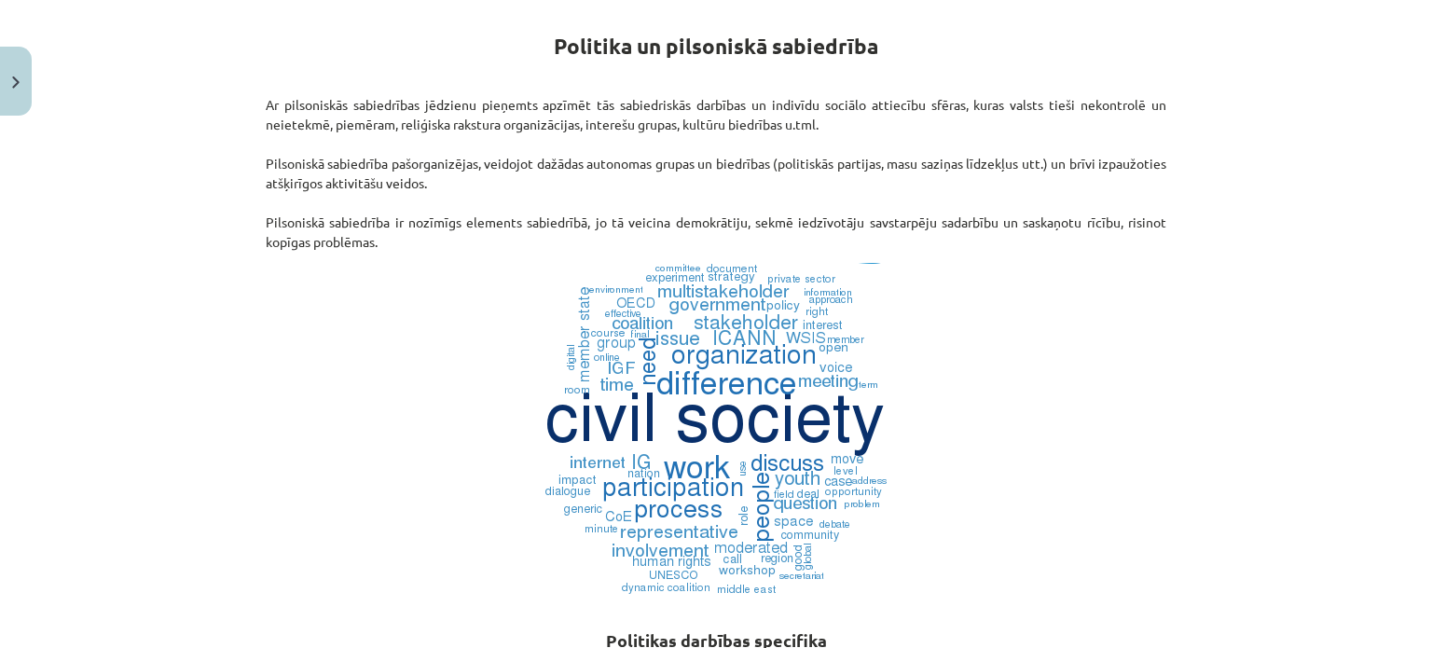
scroll to position [333, 0]
